Goal: Transaction & Acquisition: Purchase product/service

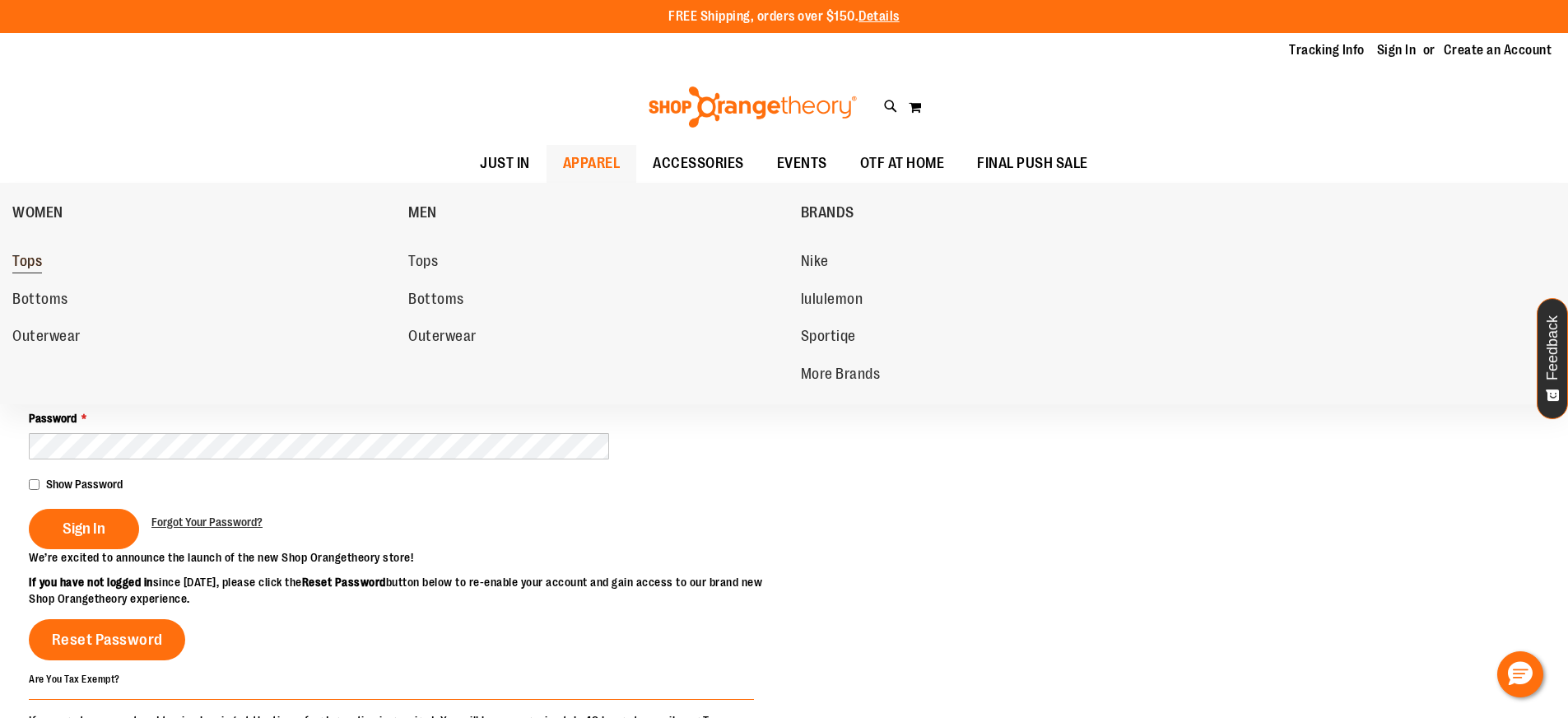
type input "**********"
click at [42, 269] on link "Tops" at bounding box center [202, 262] width 380 height 30
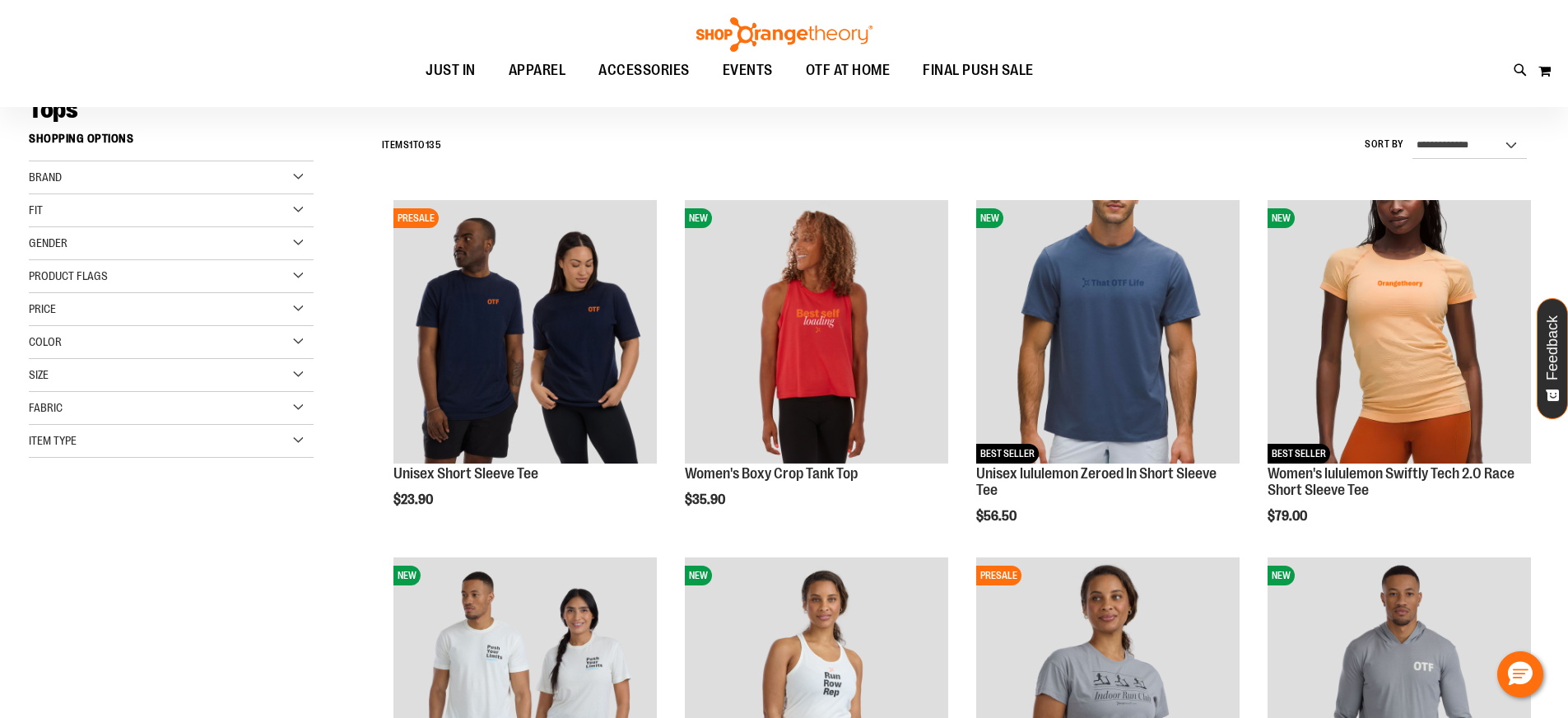
scroll to position [113, 0]
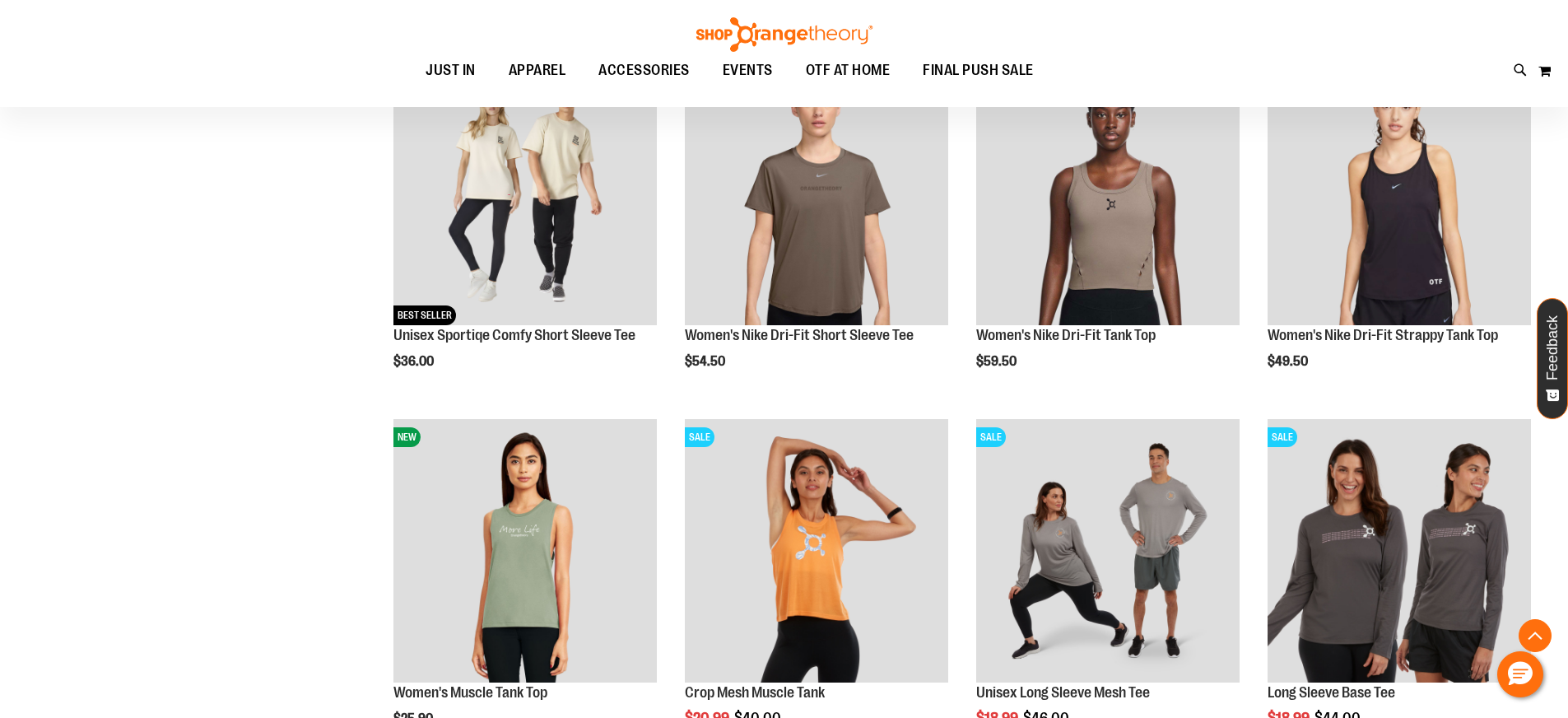
scroll to position [1551, 0]
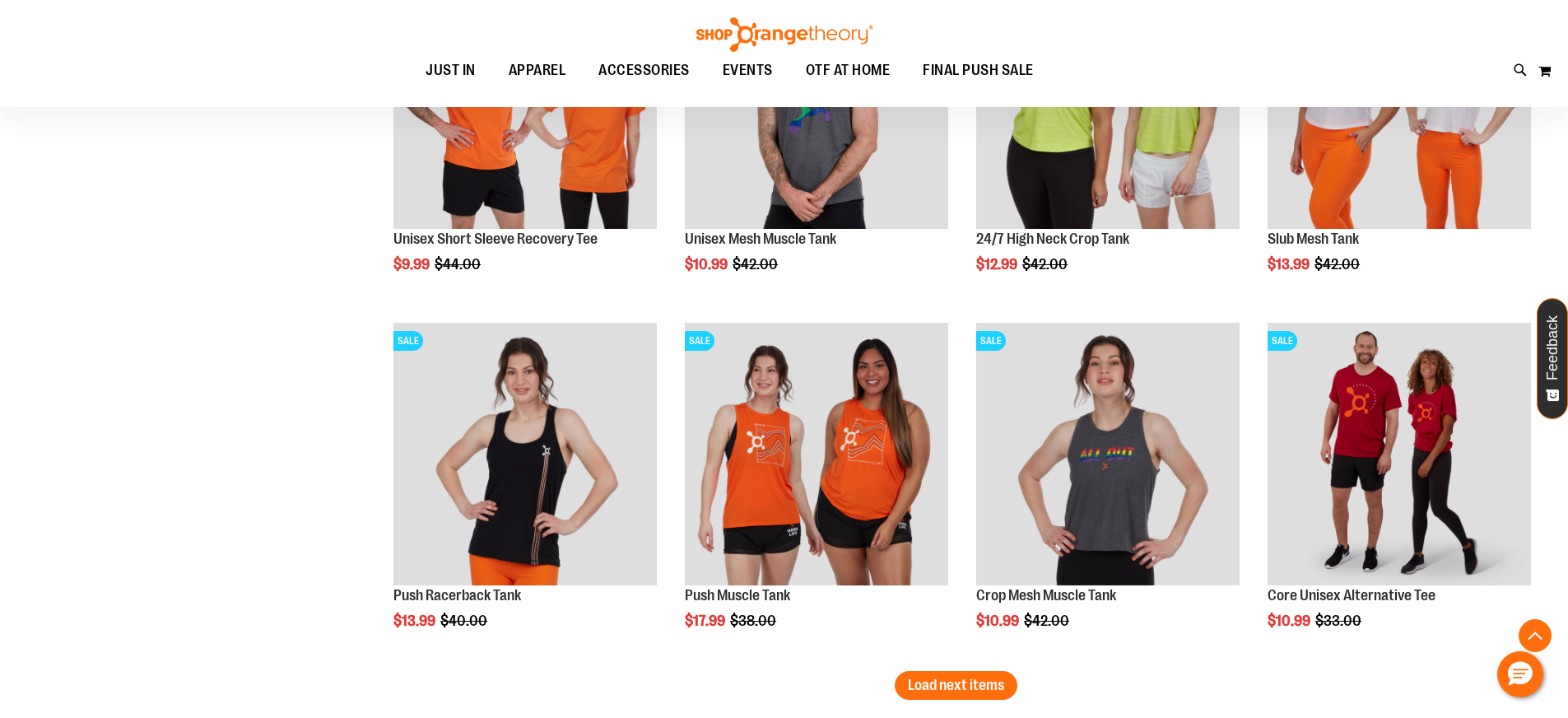
scroll to position [3107, 0]
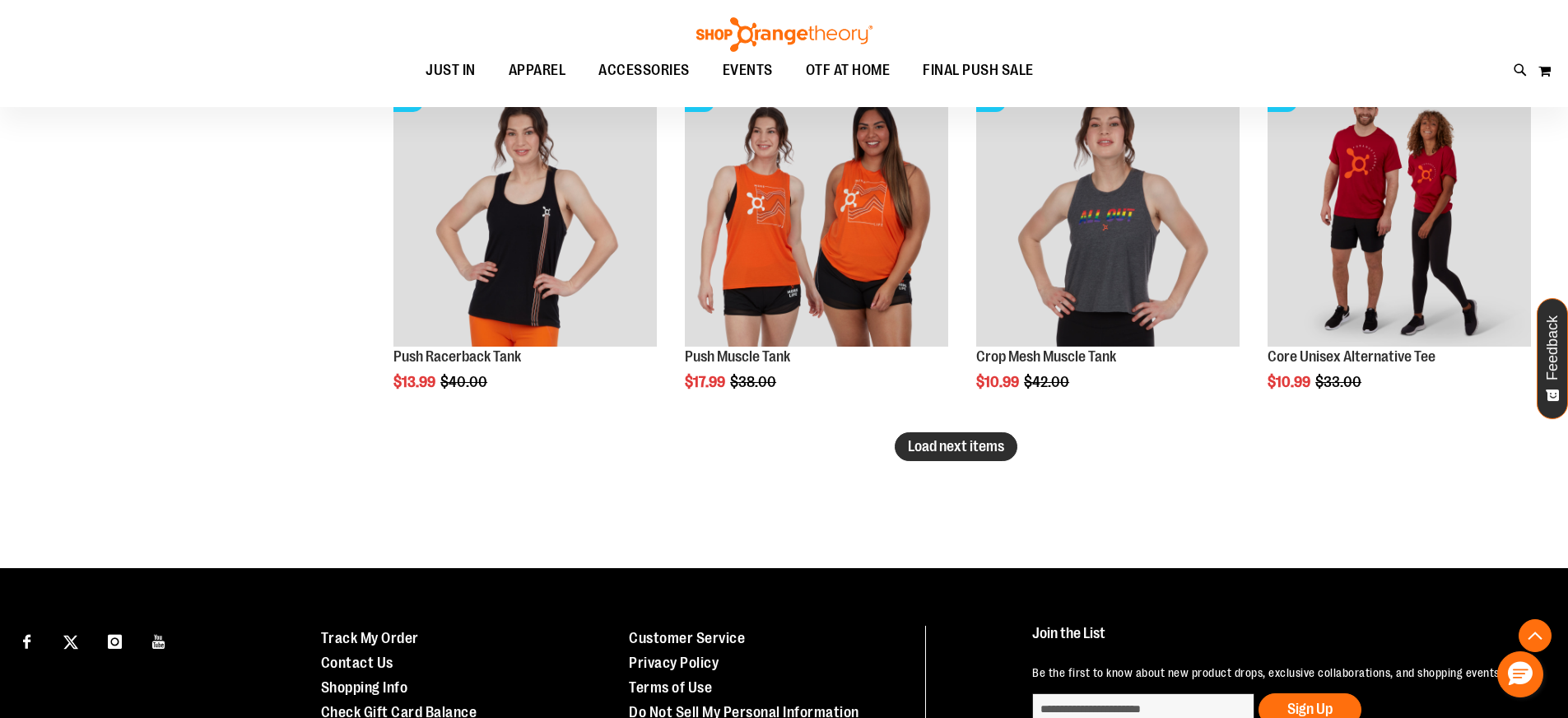
type input "**********"
click at [952, 443] on span "Load next items" at bounding box center [956, 446] width 97 height 17
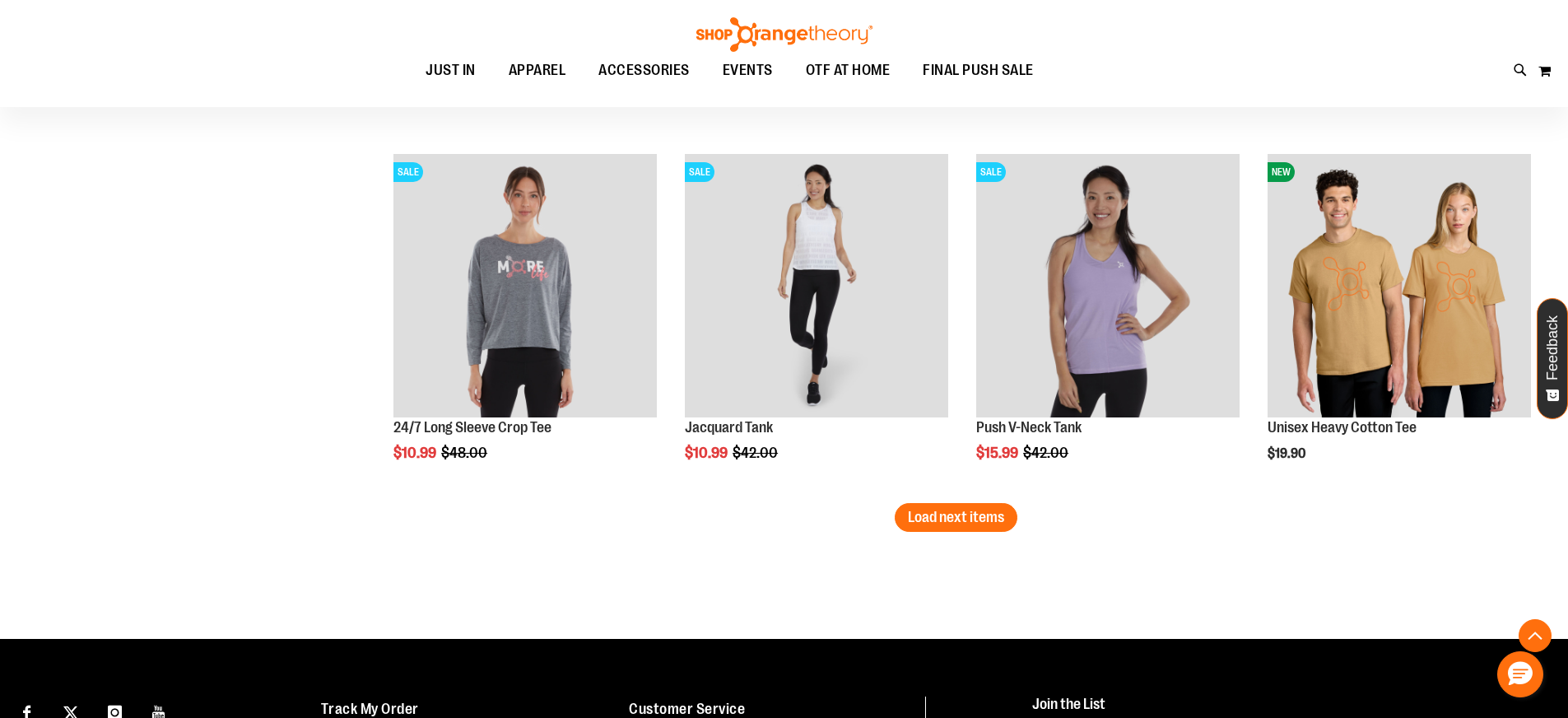
scroll to position [4131, 0]
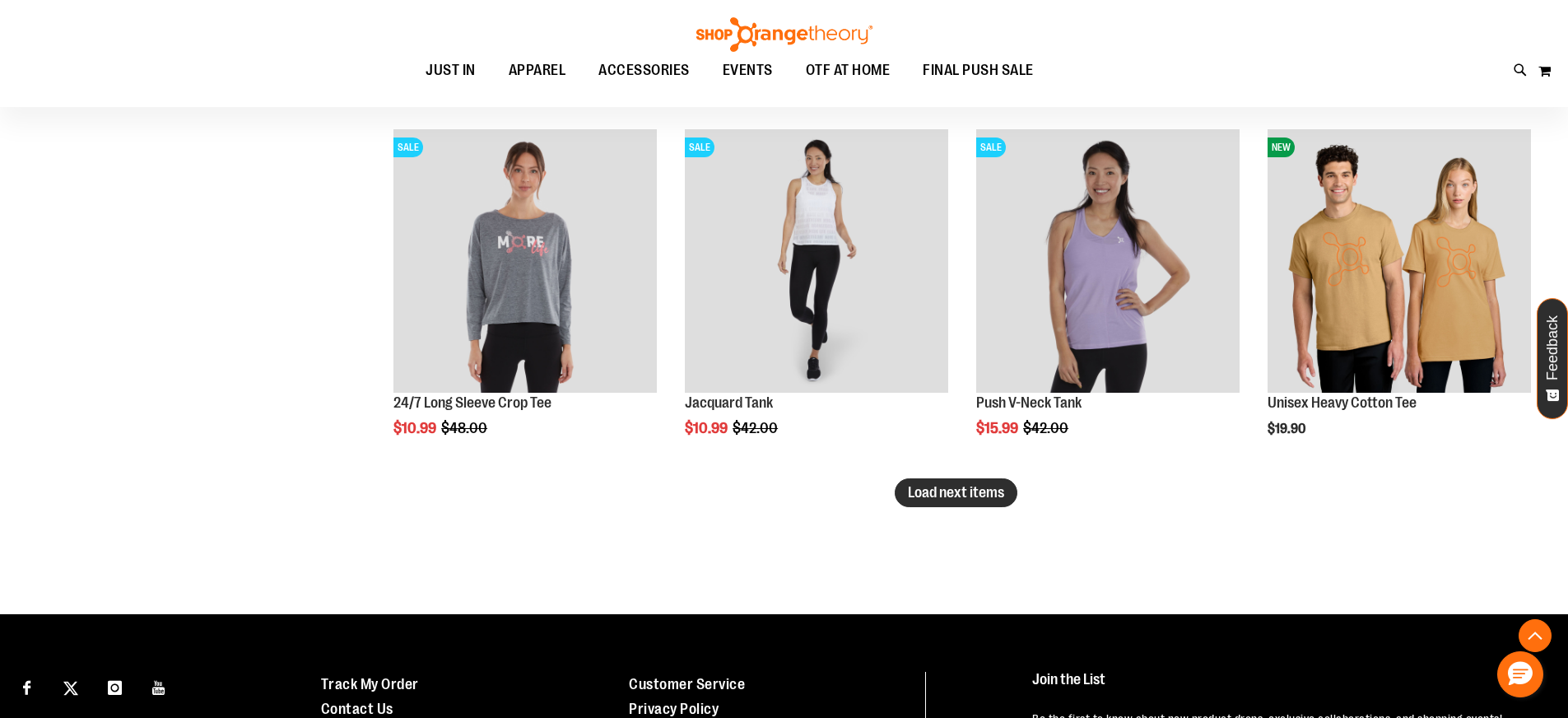
click at [958, 503] on button "Load next items" at bounding box center [955, 493] width 122 height 29
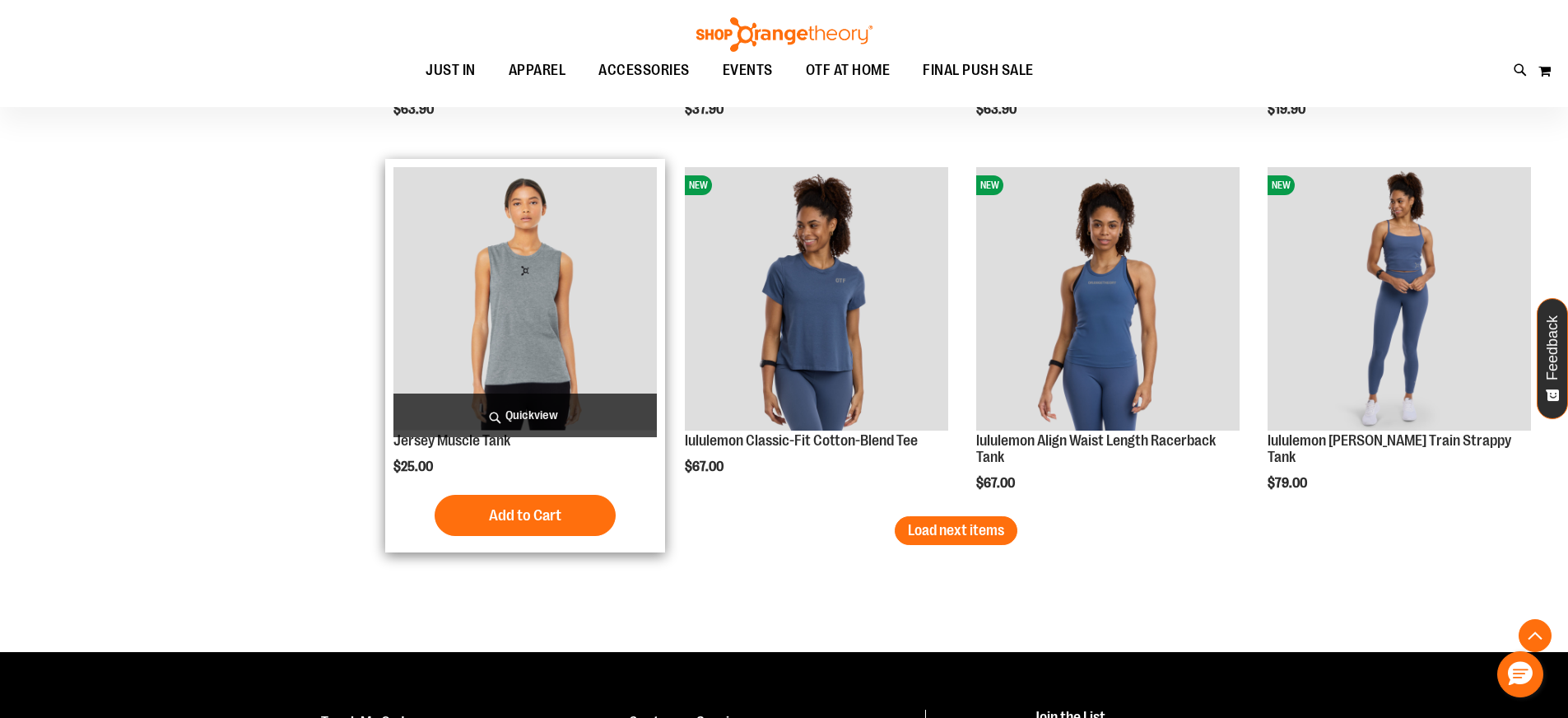
scroll to position [5265, 0]
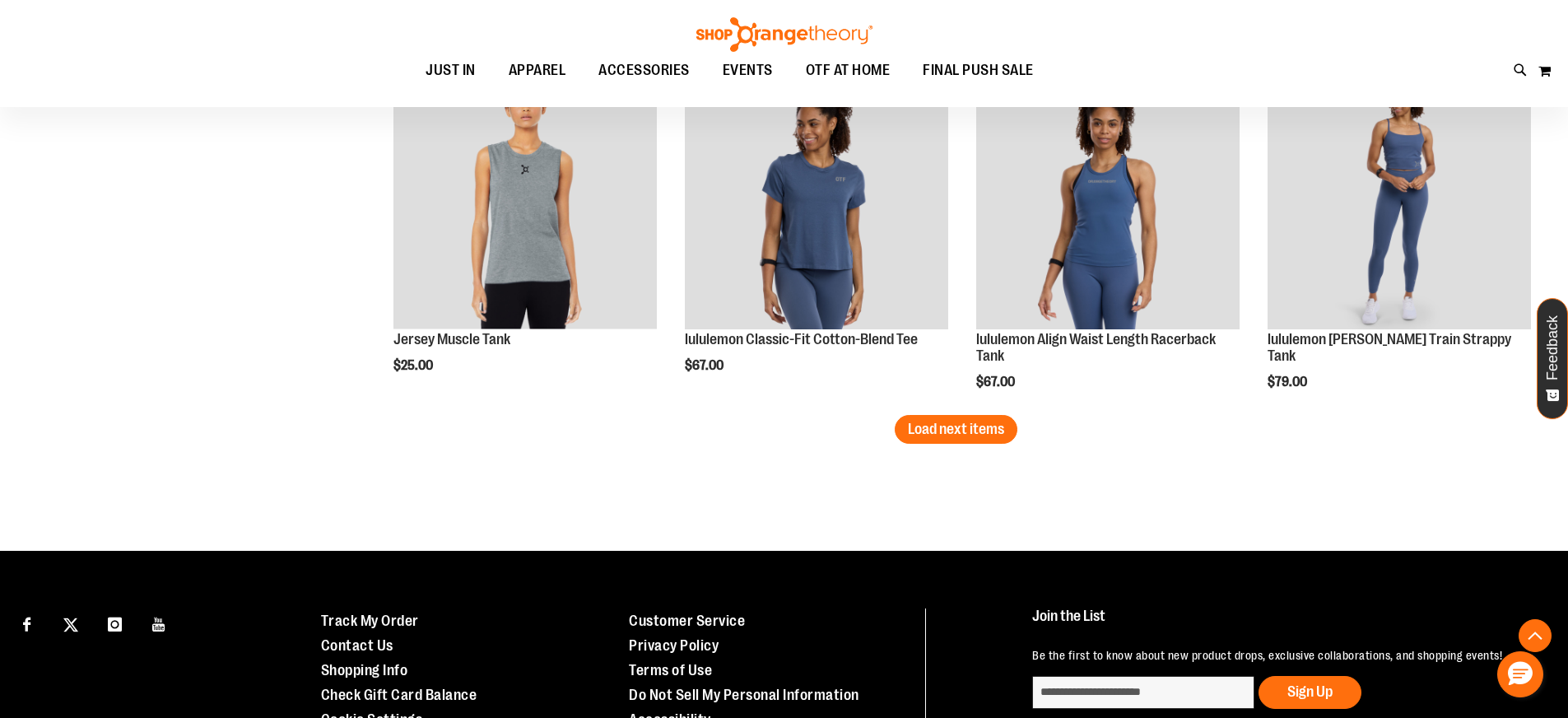
click at [950, 435] on span "Load next items" at bounding box center [956, 428] width 97 height 17
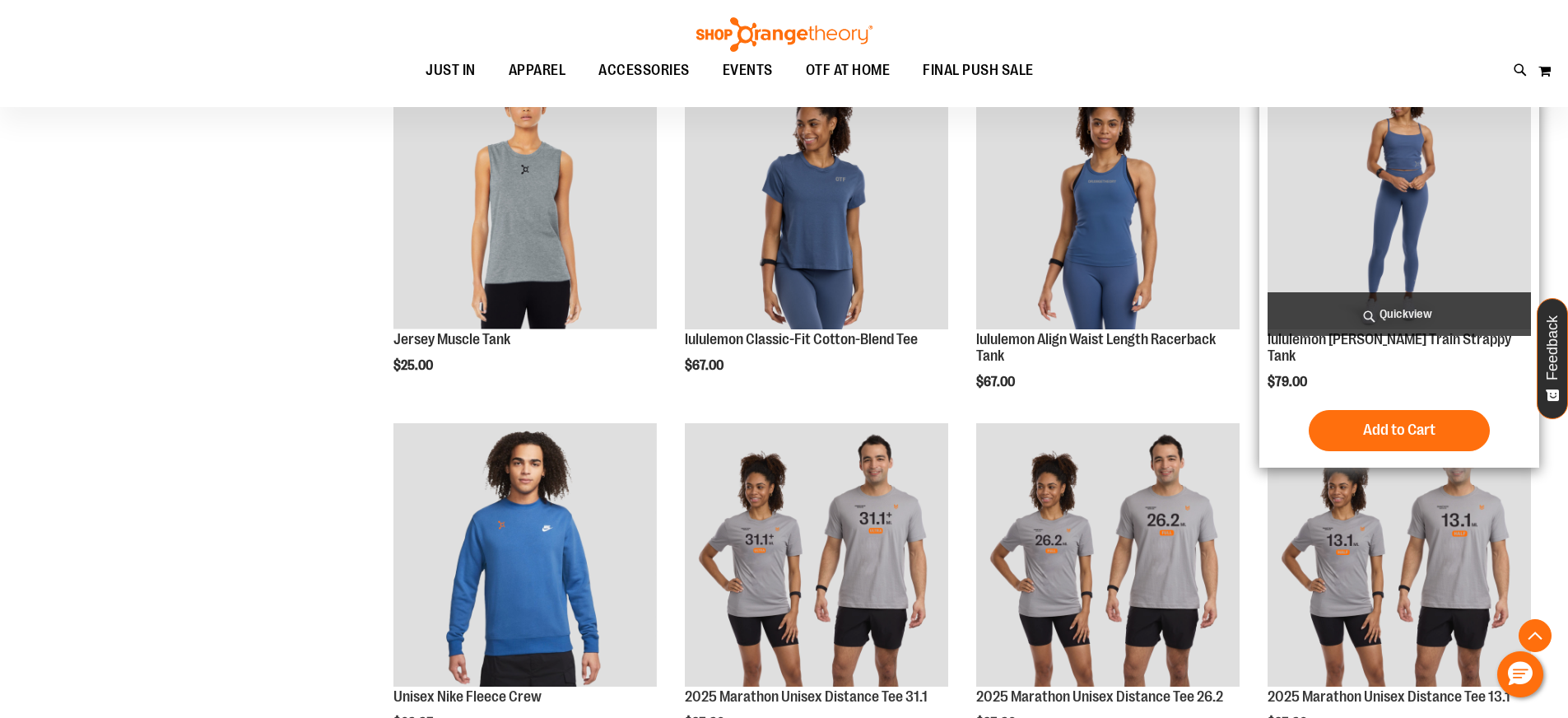
click at [1365, 246] on img "product" at bounding box center [1399, 197] width 264 height 264
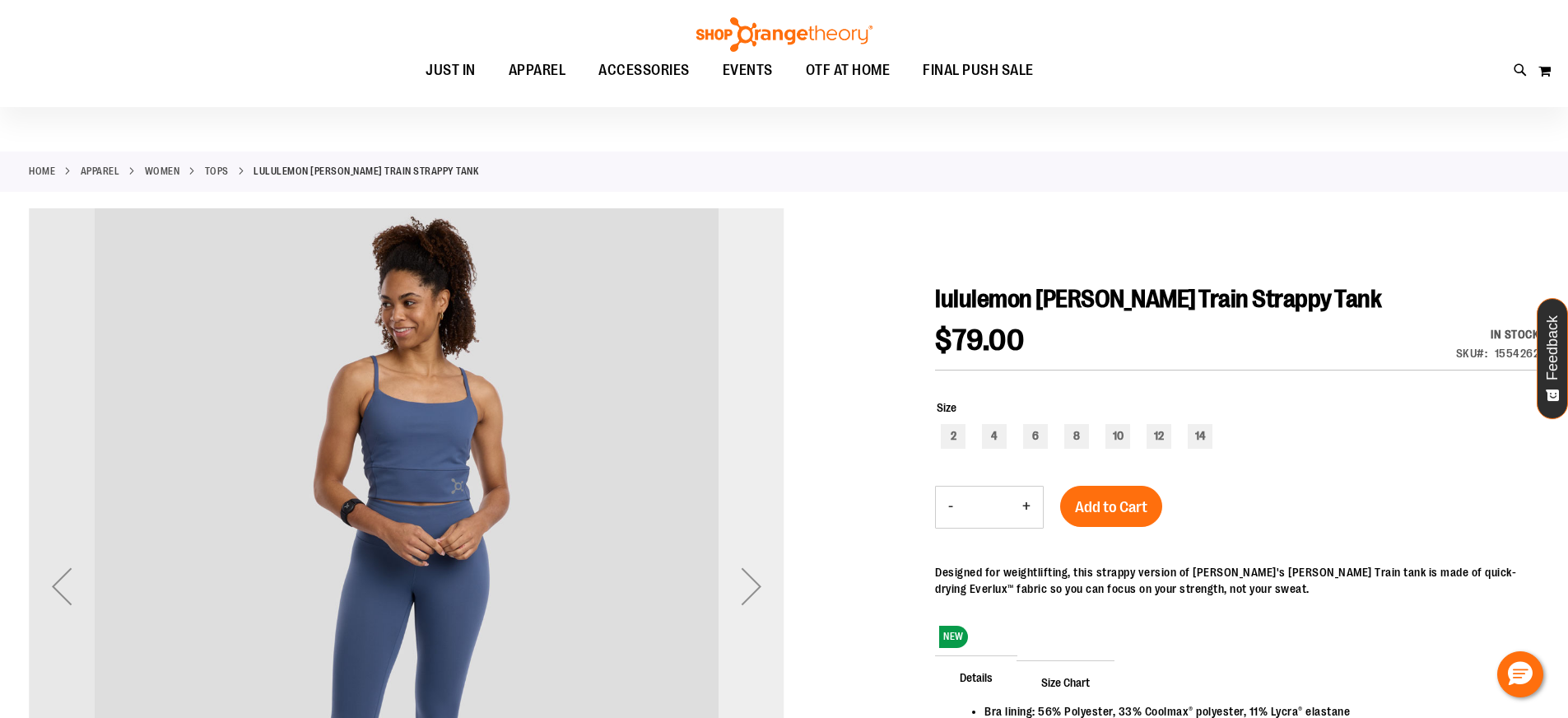
scroll to position [59, 0]
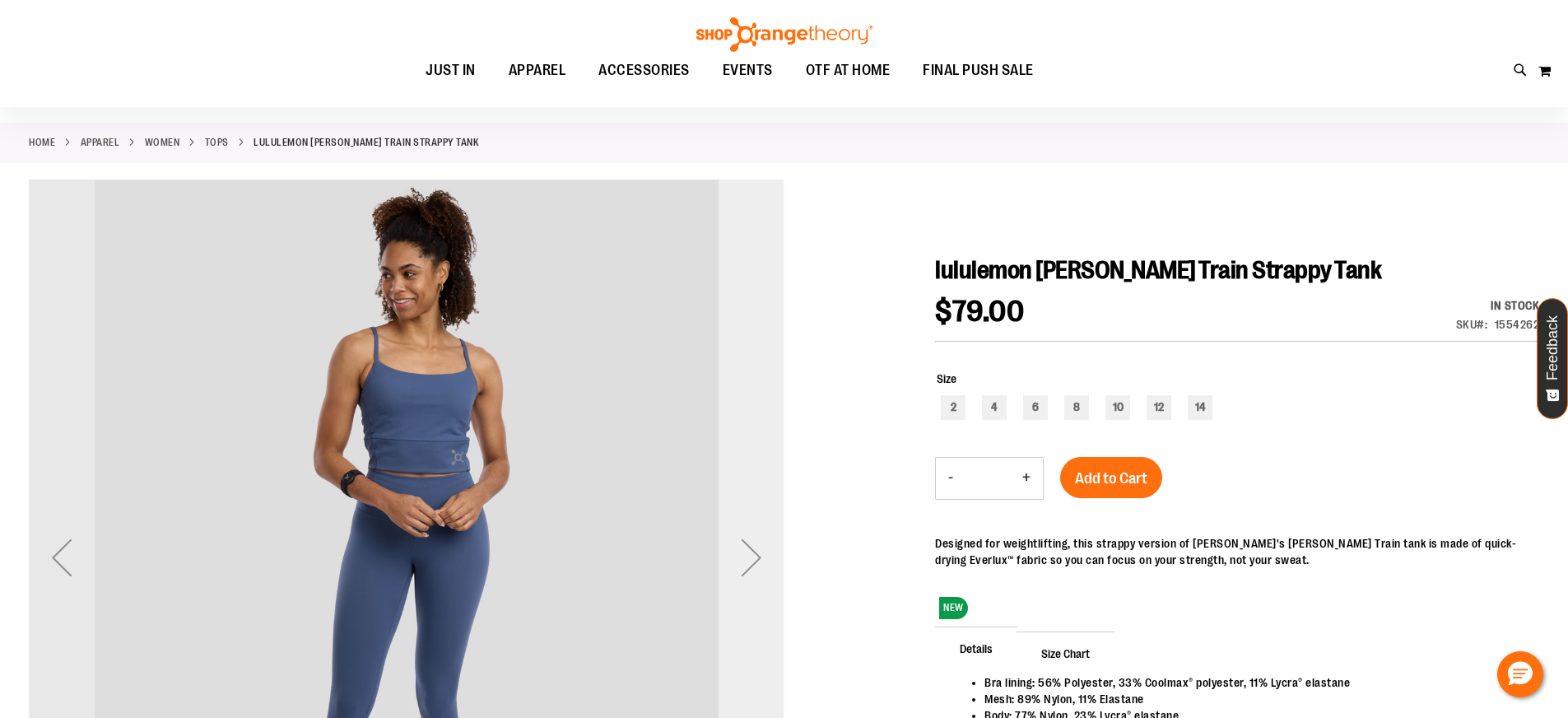
type input "**********"
click at [757, 544] on div "Next" at bounding box center [751, 557] width 66 height 66
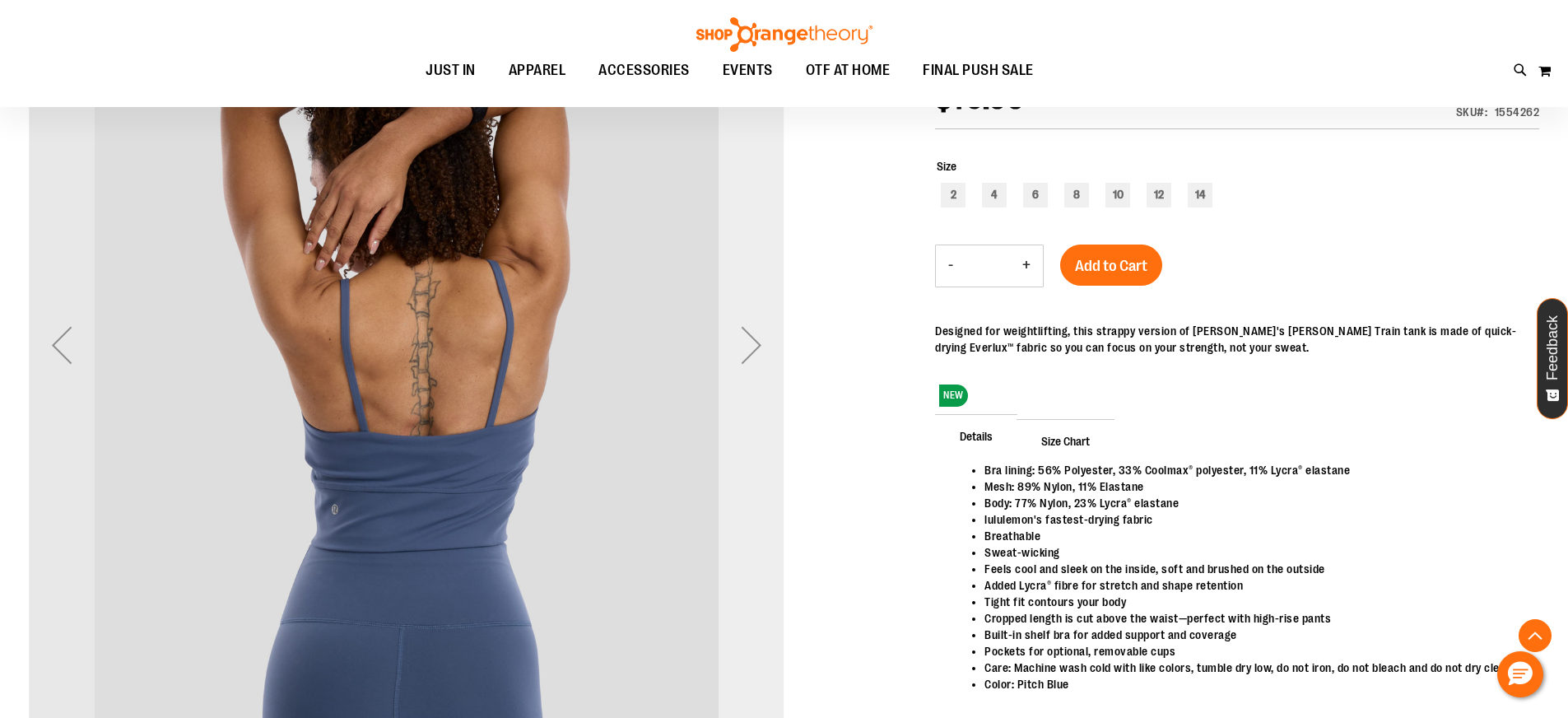
scroll to position [305, 0]
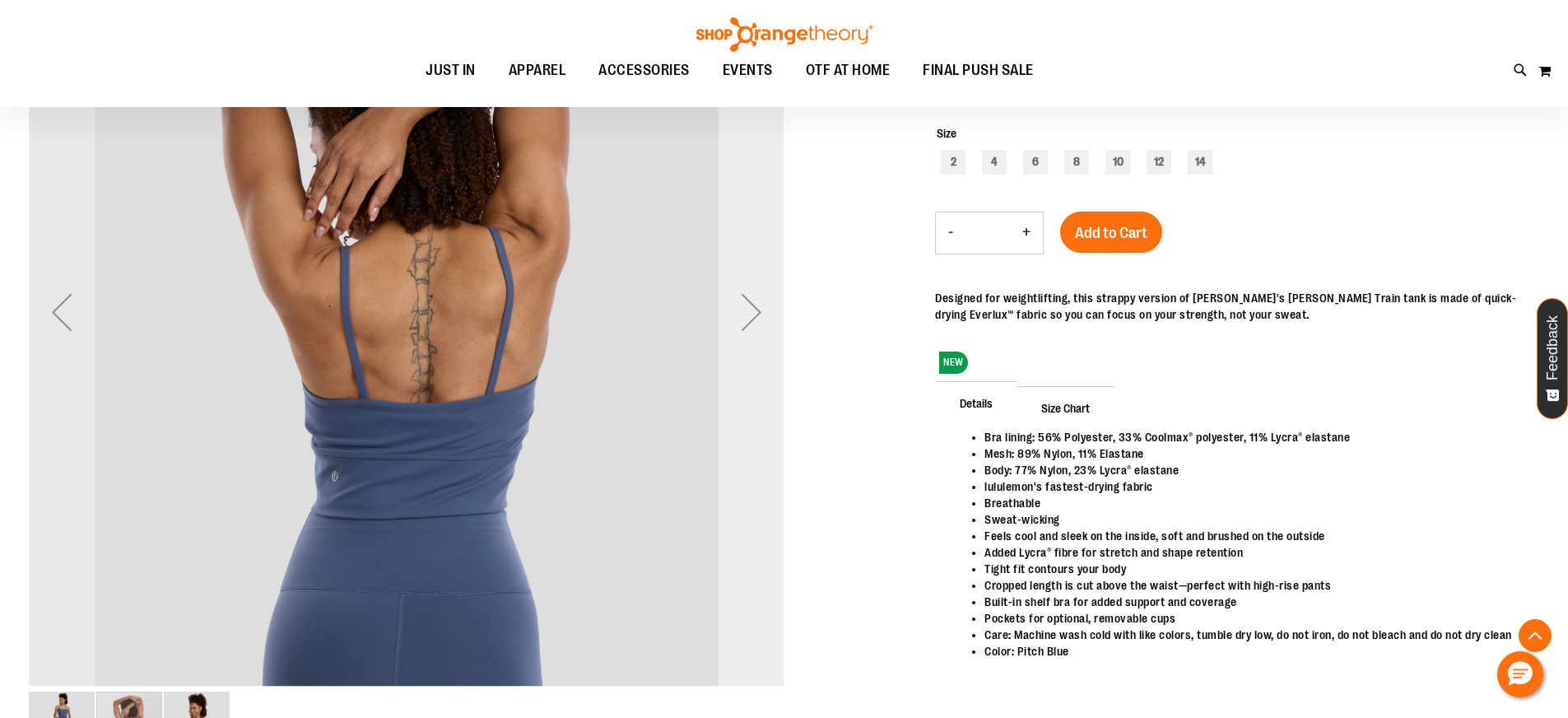
click at [753, 323] on div "Next" at bounding box center [751, 311] width 66 height 66
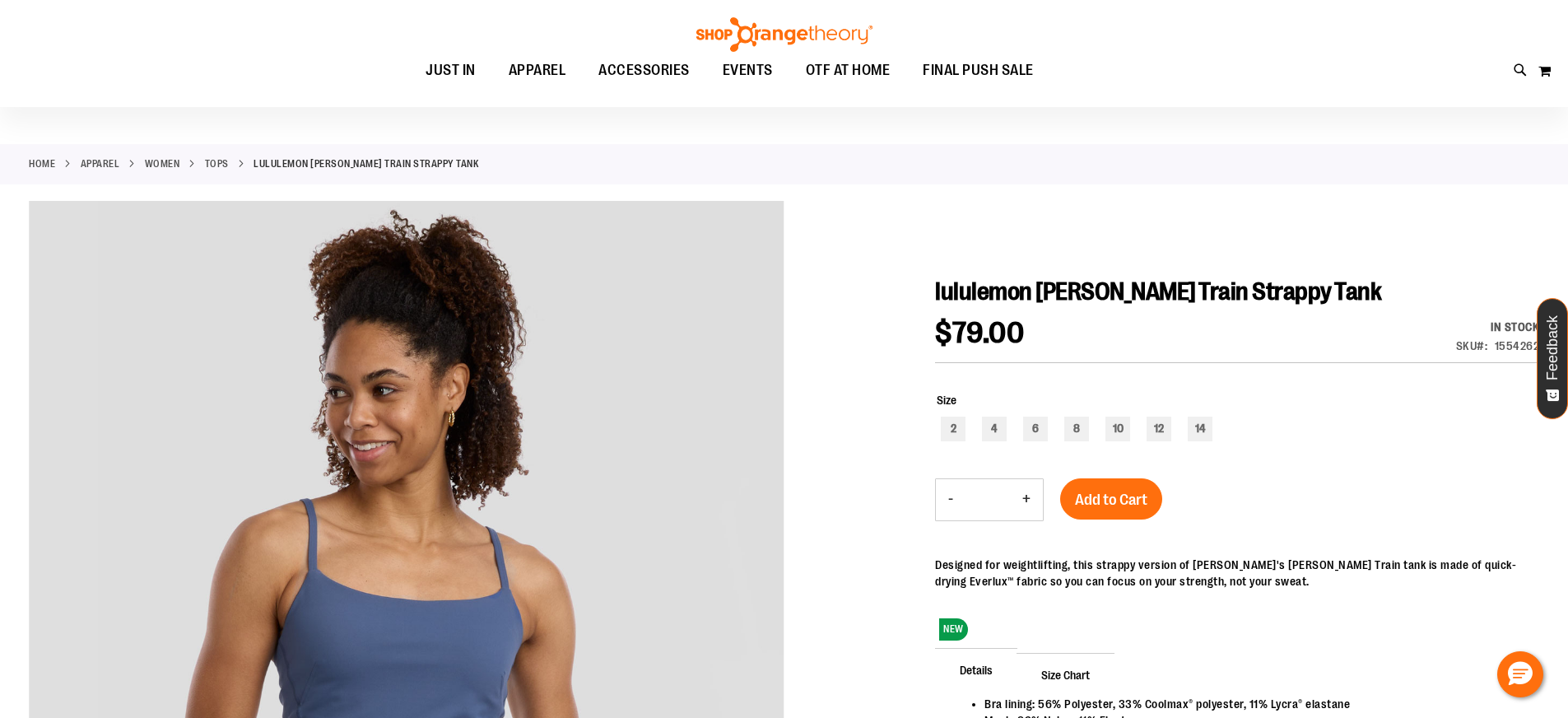
scroll to position [1, 0]
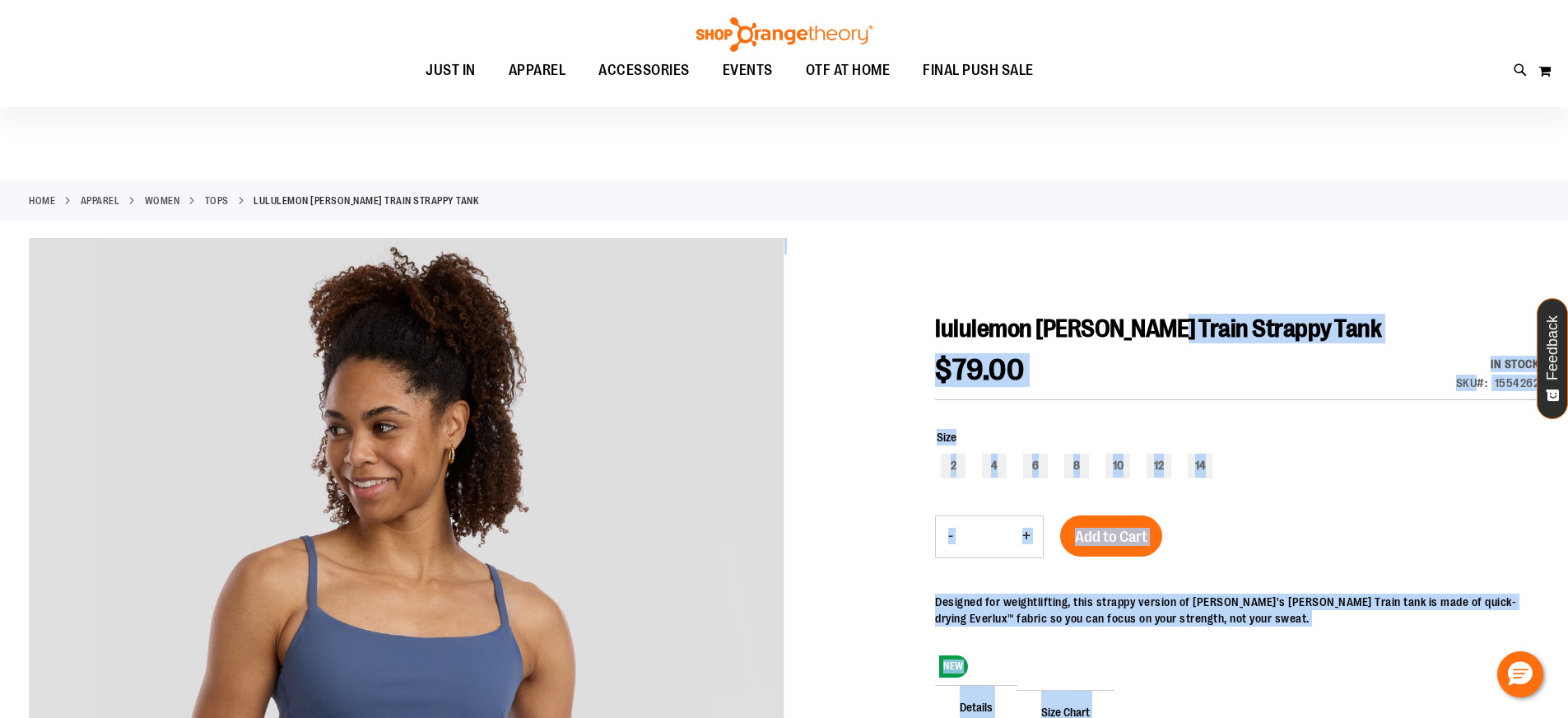
drag, startPoint x: 929, startPoint y: 330, endPoint x: 1160, endPoint y: 324, distance: 231.1
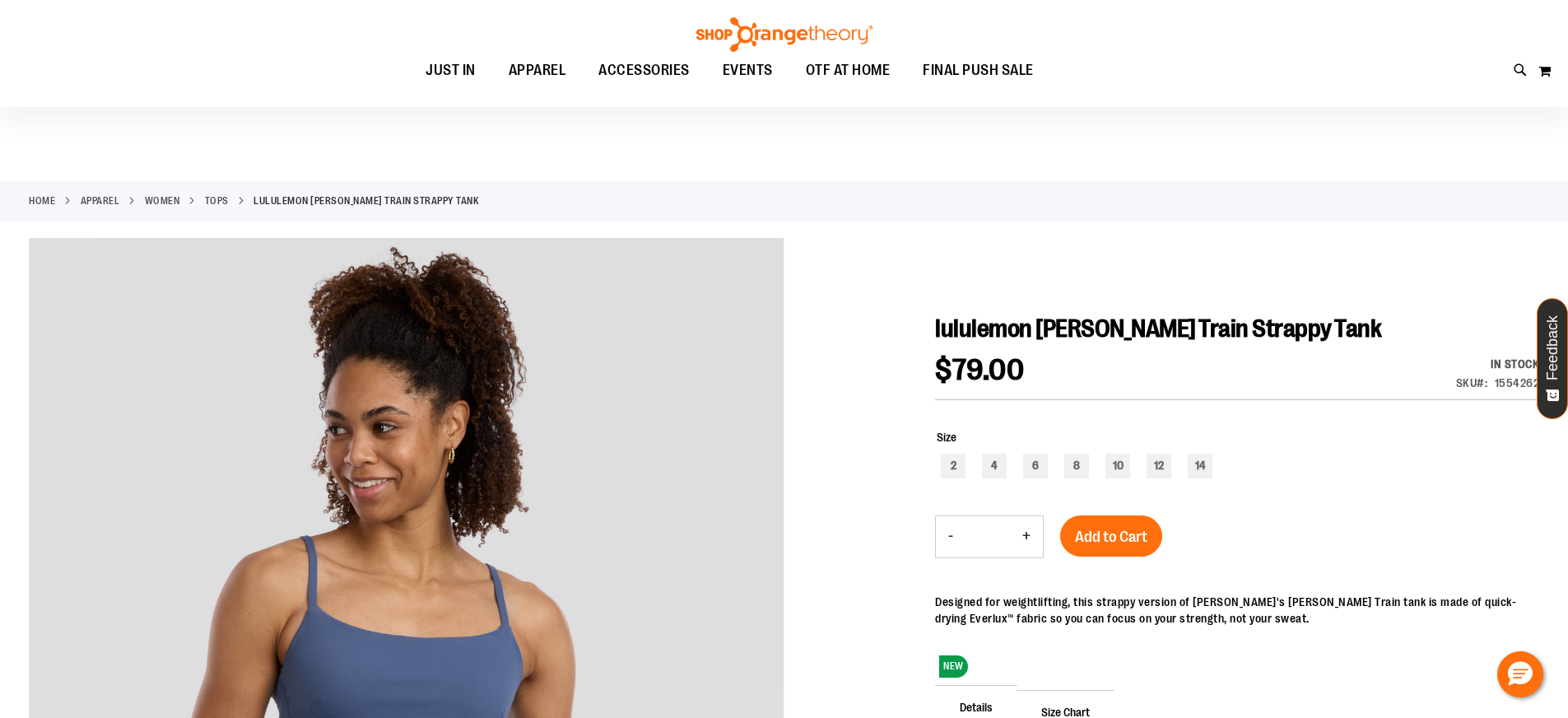
click at [1285, 359] on div "$79.00 In stock Only %1 left SKU 1554262" at bounding box center [1238, 377] width 604 height 44
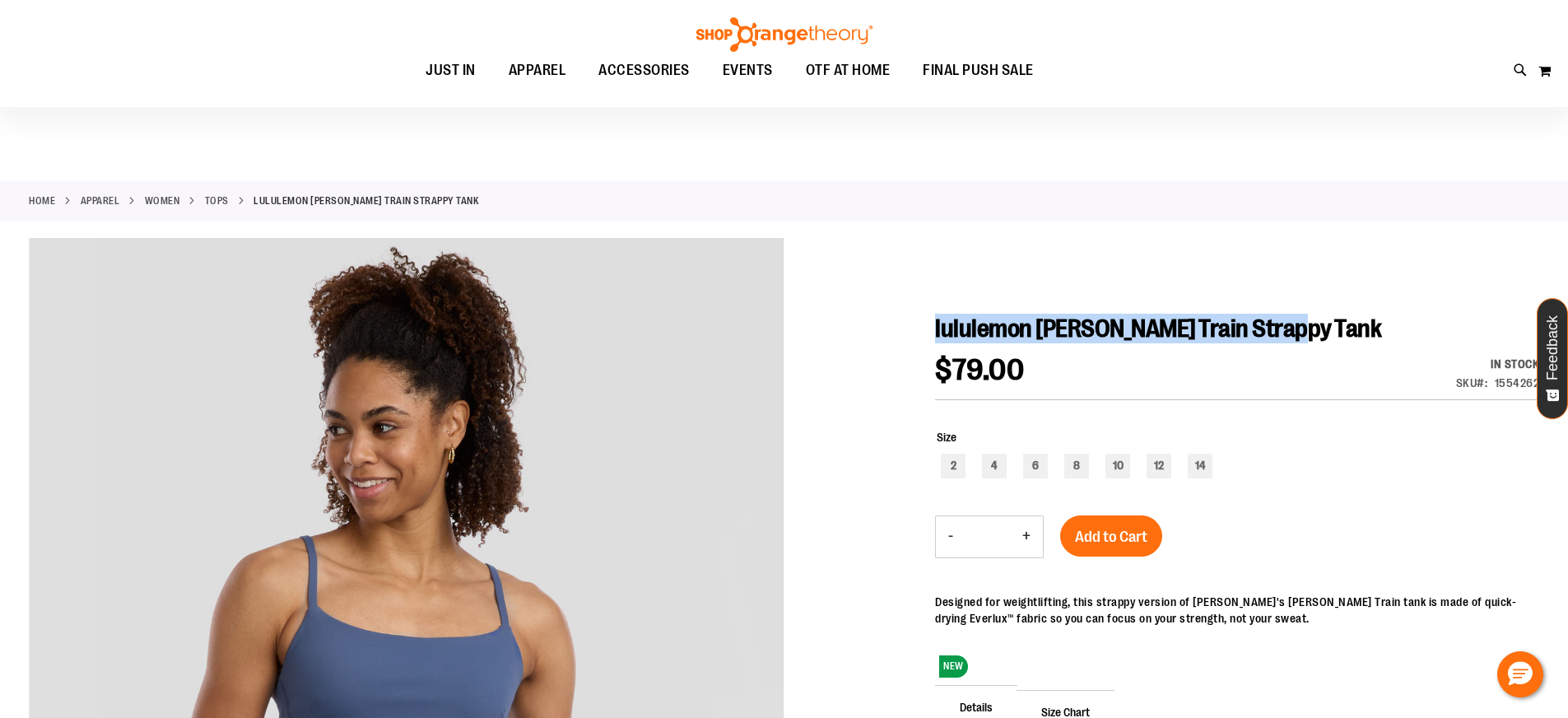
drag, startPoint x: 1317, startPoint y: 322, endPoint x: 938, endPoint y: 323, distance: 379.0
click at [938, 323] on h1 "lululemon [PERSON_NAME] Train Strappy Tank" at bounding box center [1238, 329] width 604 height 30
copy span "lululemon [PERSON_NAME] Train Strappy Tank"
